Goal: Transaction & Acquisition: Download file/media

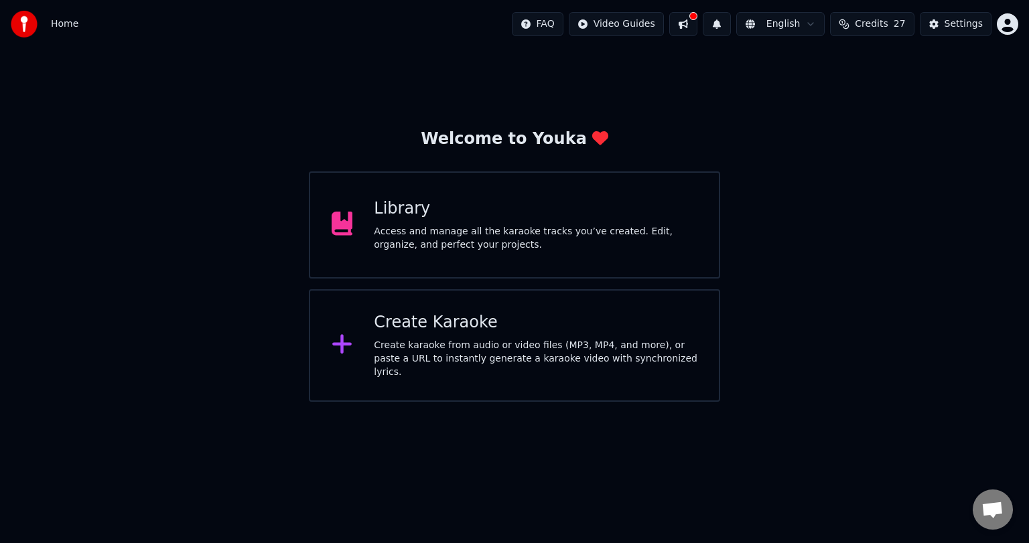
click at [632, 228] on div "Access and manage all the karaoke tracks you’ve created. Edit, organize, and pe…" at bounding box center [536, 238] width 324 height 27
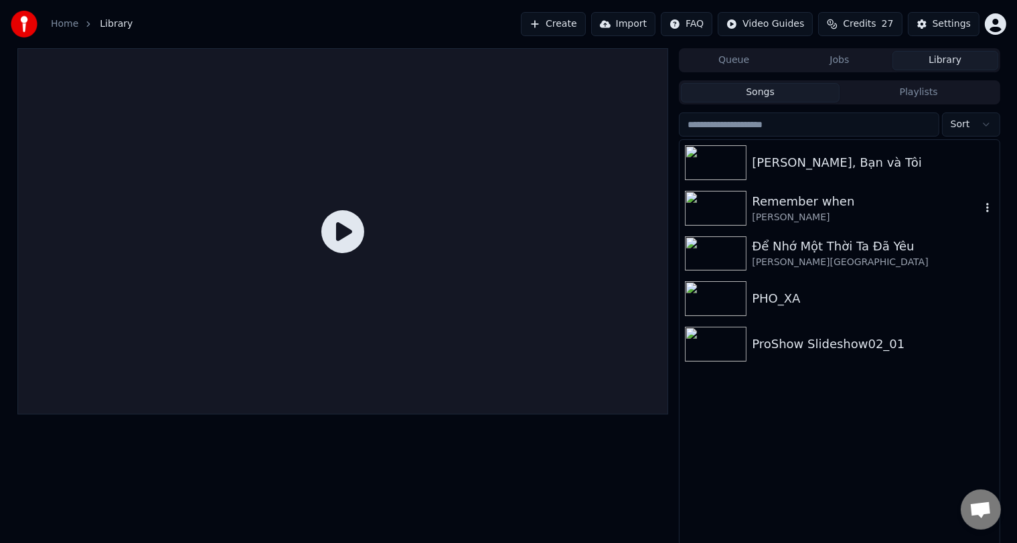
click at [813, 202] on div "Remember when" at bounding box center [866, 201] width 228 height 19
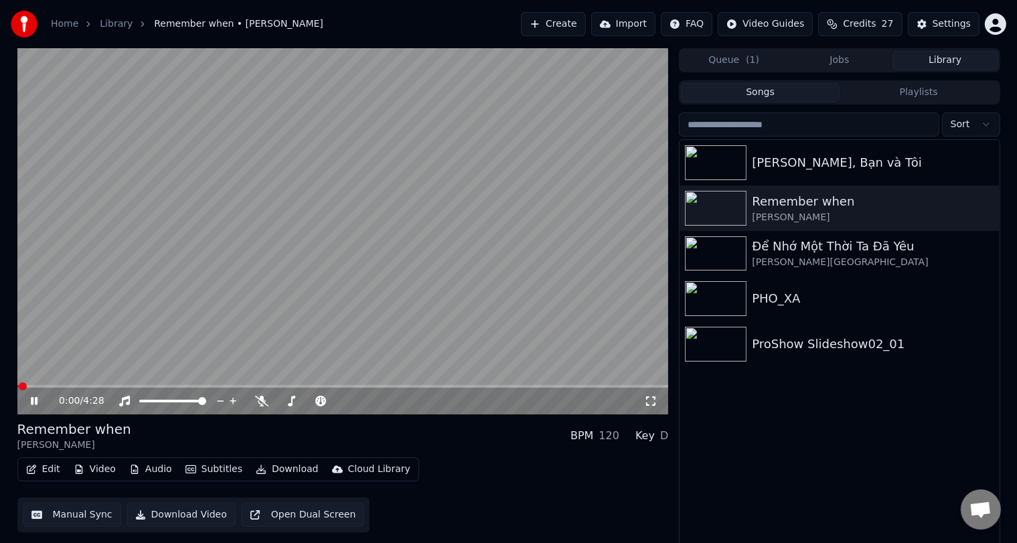
click at [178, 322] on video at bounding box center [343, 231] width 652 height 366
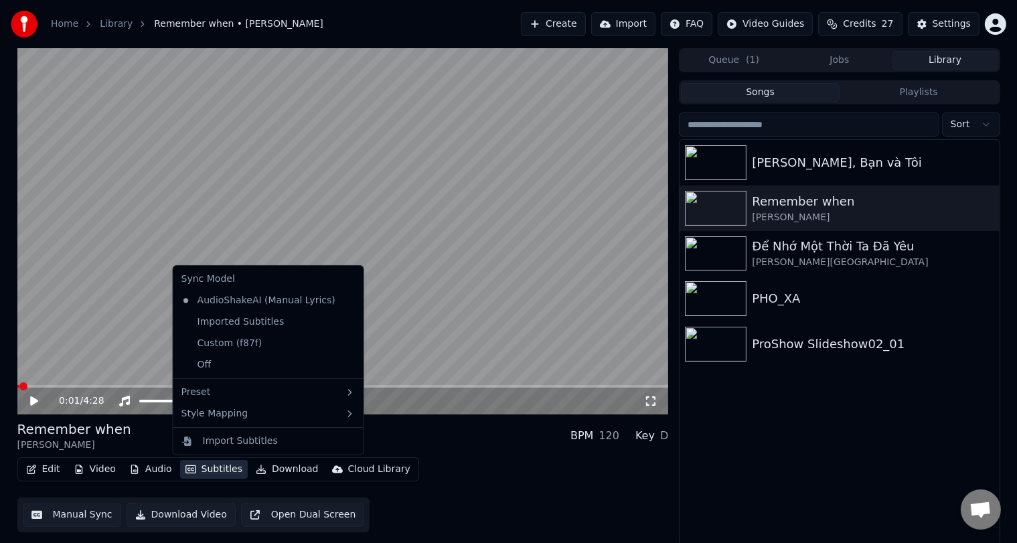
click at [217, 474] on button "Subtitles" at bounding box center [214, 469] width 68 height 19
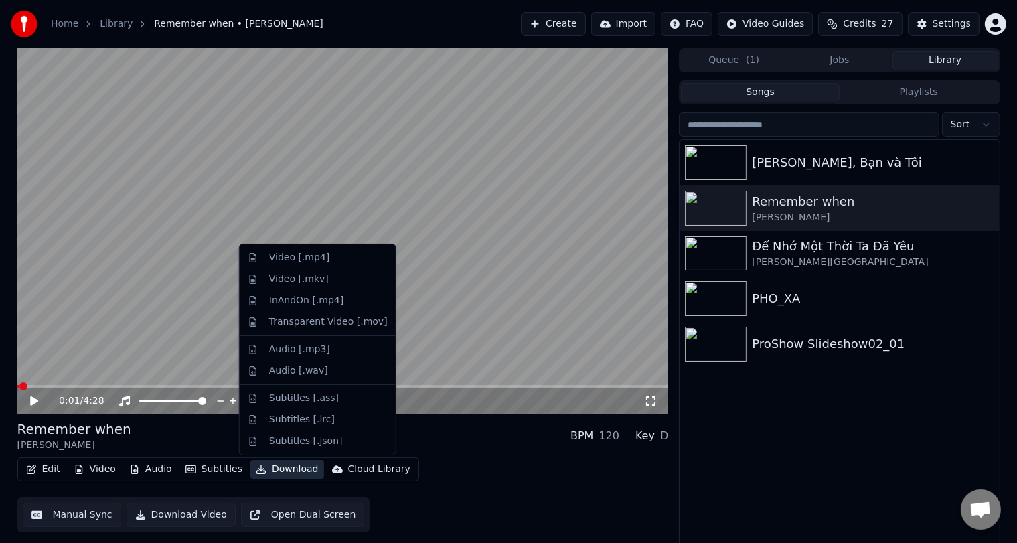
click at [283, 472] on button "Download" at bounding box center [288, 469] width 74 height 19
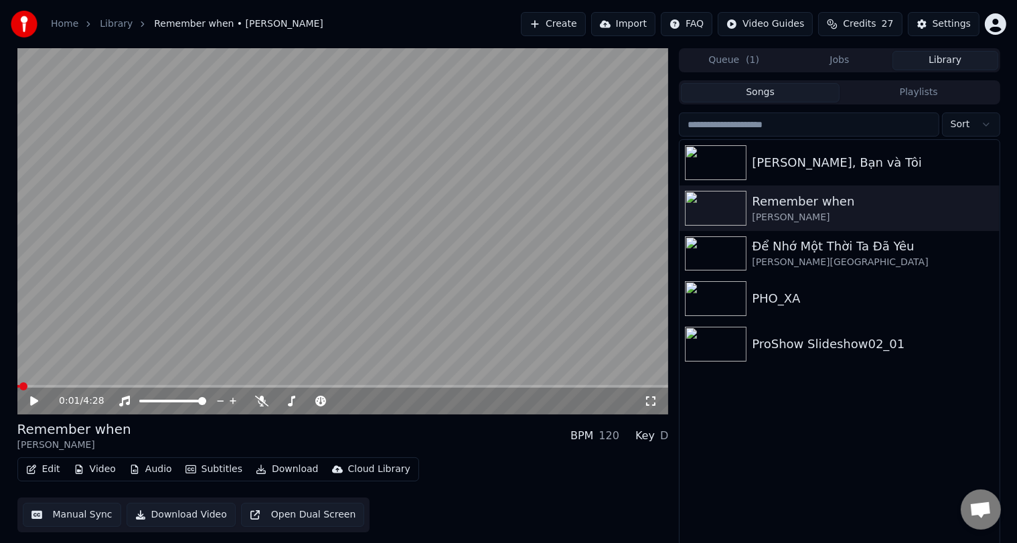
click at [283, 472] on button "Download" at bounding box center [288, 469] width 74 height 19
